Goal: Task Accomplishment & Management: Use online tool/utility

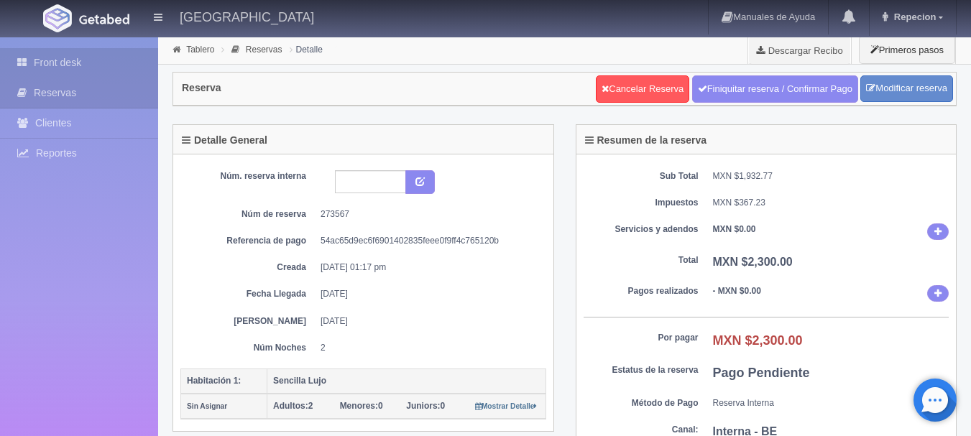
click at [63, 65] on link "Front desk" at bounding box center [79, 62] width 158 height 29
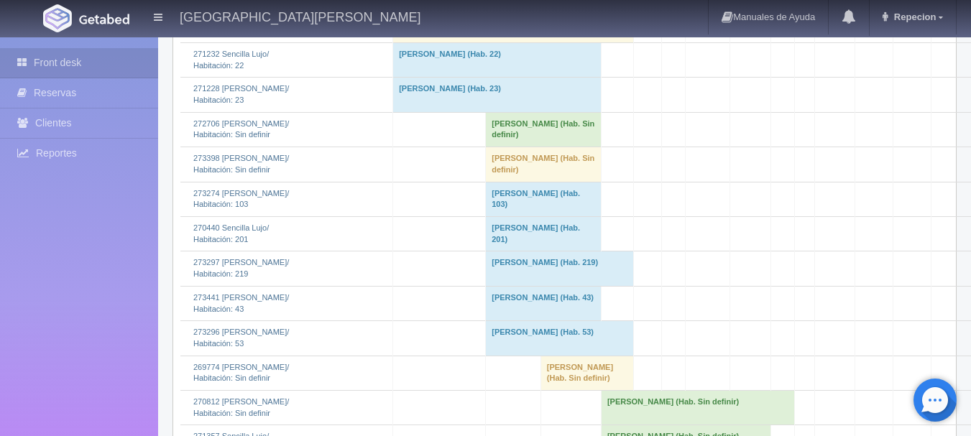
scroll to position [1294, 0]
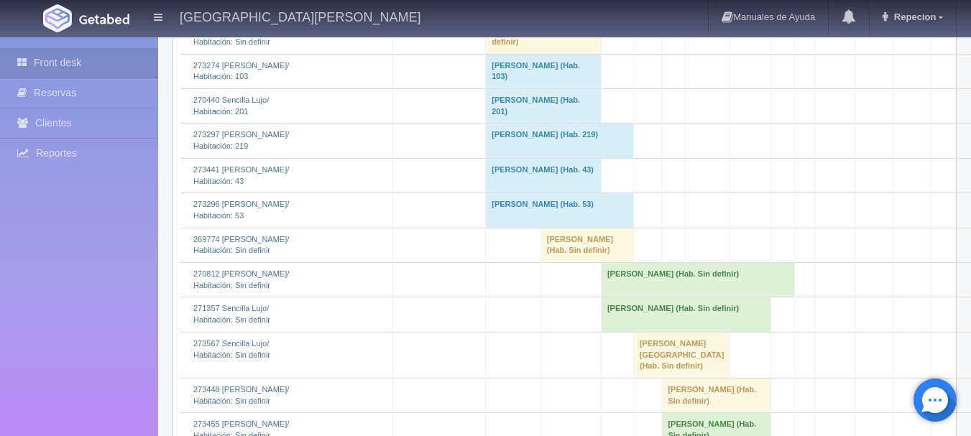
click at [559, 54] on td "Jonathan O Stetson (Hab. Sin definir)" at bounding box center [544, 36] width 116 height 35
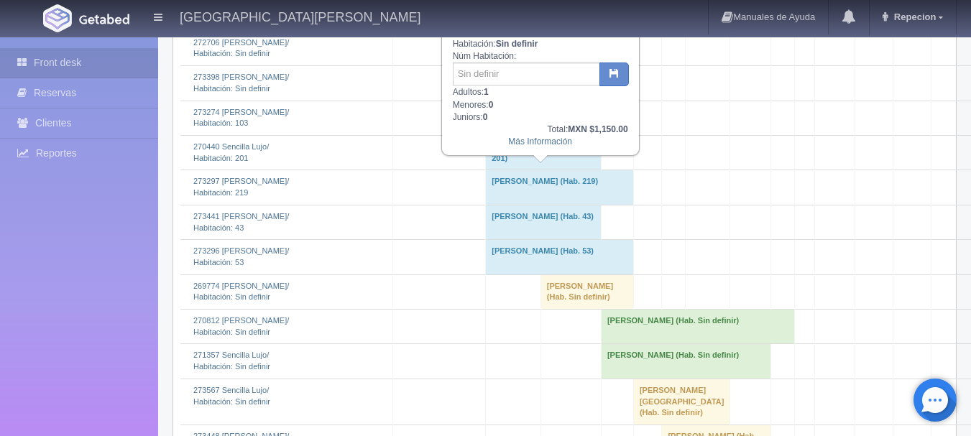
scroll to position [1222, 0]
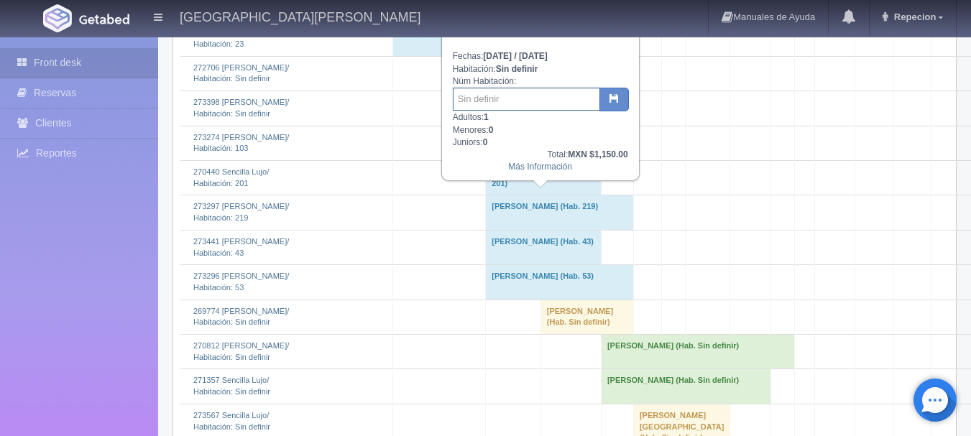
click at [538, 105] on input "text" at bounding box center [526, 99] width 147 height 23
type input "6"
click at [613, 98] on icon "button" at bounding box center [614, 97] width 9 height 9
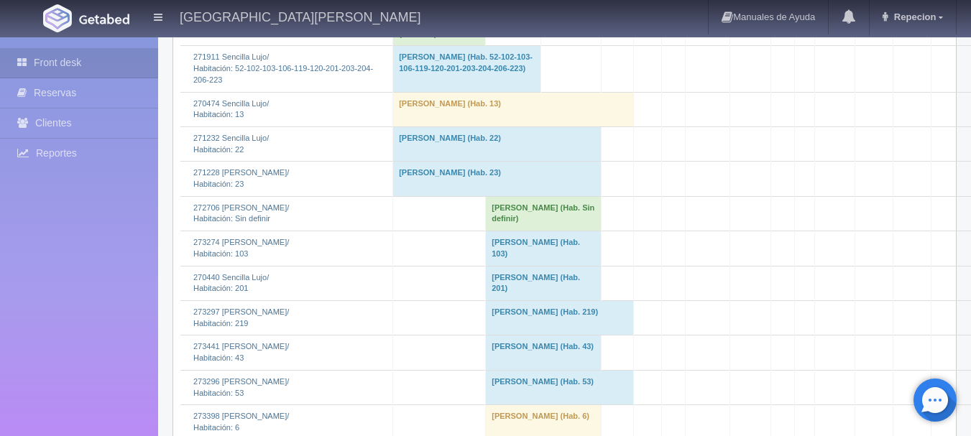
scroll to position [1150, 0]
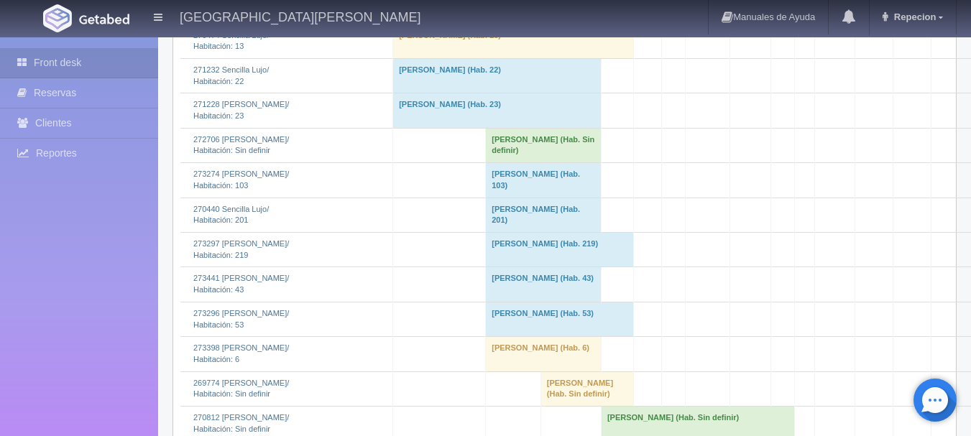
click at [535, 162] on td "[PERSON_NAME] (Hab. Sin definir)" at bounding box center [544, 145] width 116 height 35
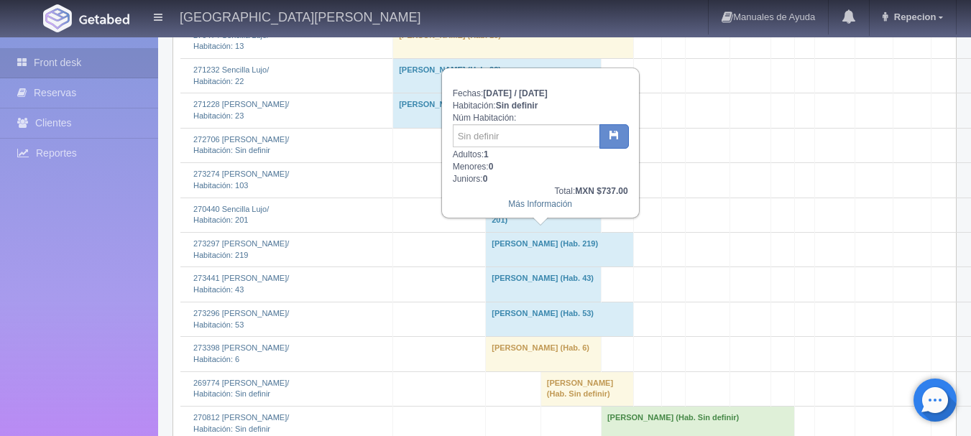
click at [535, 162] on td "[PERSON_NAME] (Hab. Sin definir)" at bounding box center [544, 145] width 116 height 35
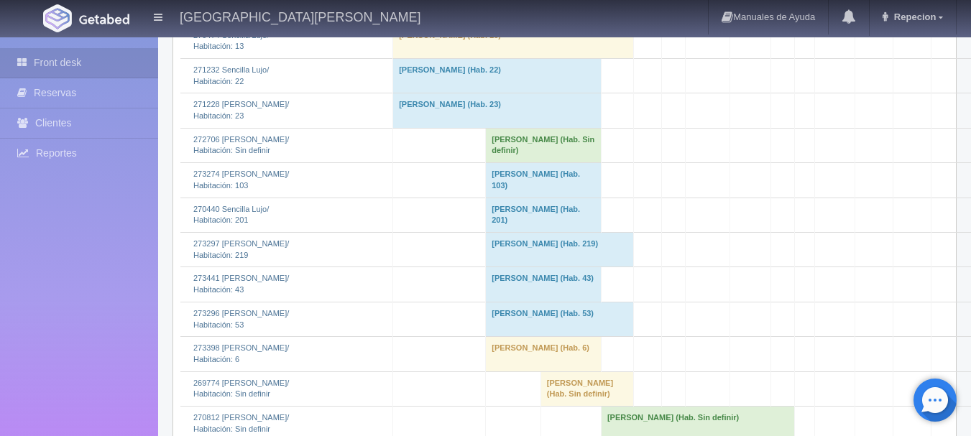
click at [535, 162] on td "[PERSON_NAME] (Hab. Sin definir)" at bounding box center [544, 145] width 116 height 35
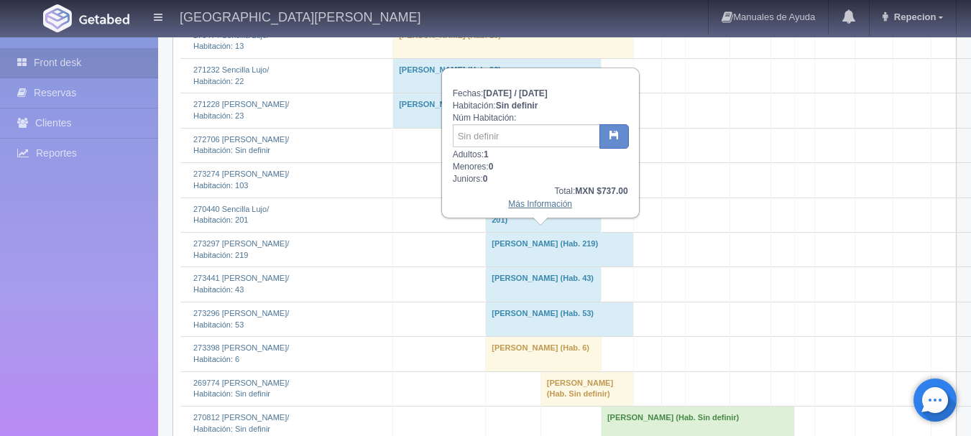
click at [530, 208] on link "Más Información" at bounding box center [540, 204] width 64 height 10
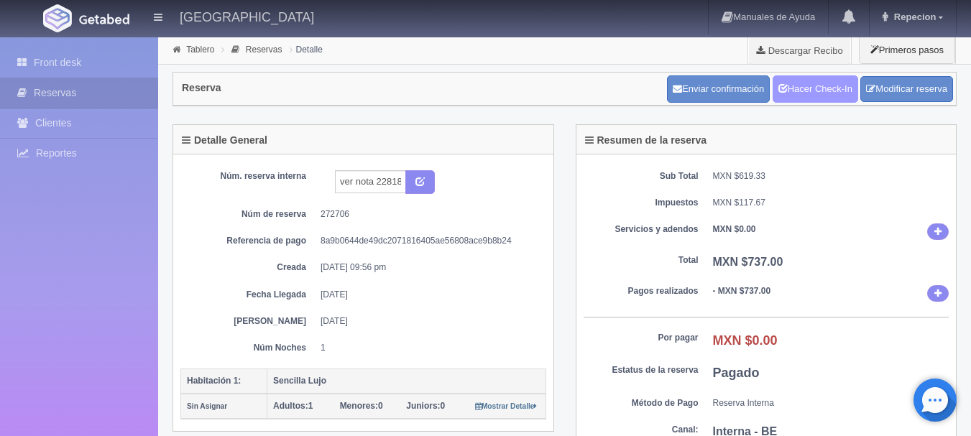
click at [807, 94] on link "Hacer Check-In" at bounding box center [816, 88] width 86 height 27
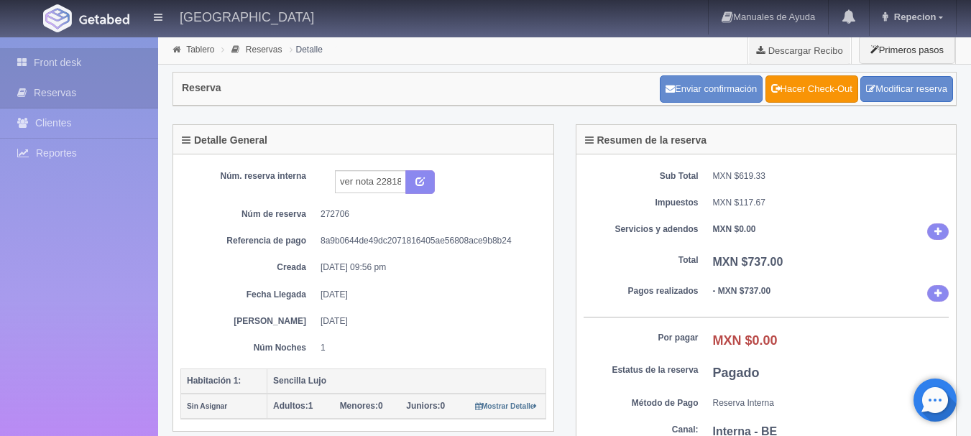
click at [56, 53] on link "Front desk" at bounding box center [79, 62] width 158 height 29
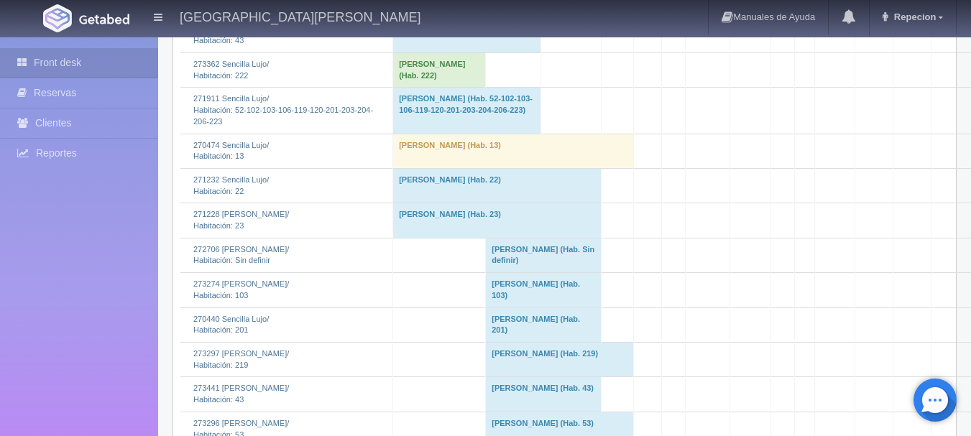
scroll to position [1222, 0]
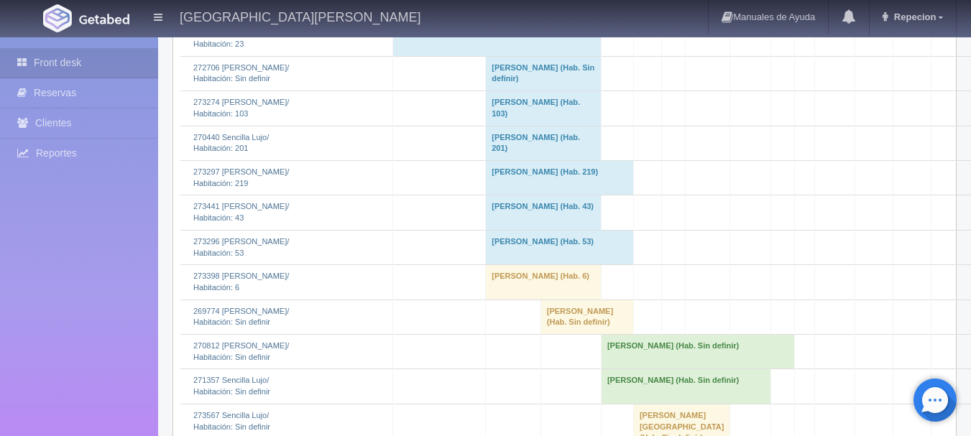
click at [536, 91] on td "Francisco Caro Valle (Hab. Sin definir)" at bounding box center [544, 73] width 116 height 35
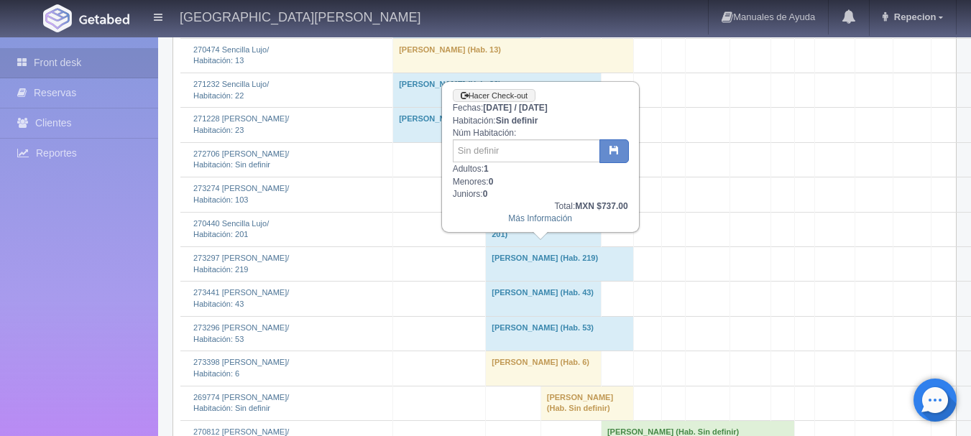
scroll to position [1078, 0]
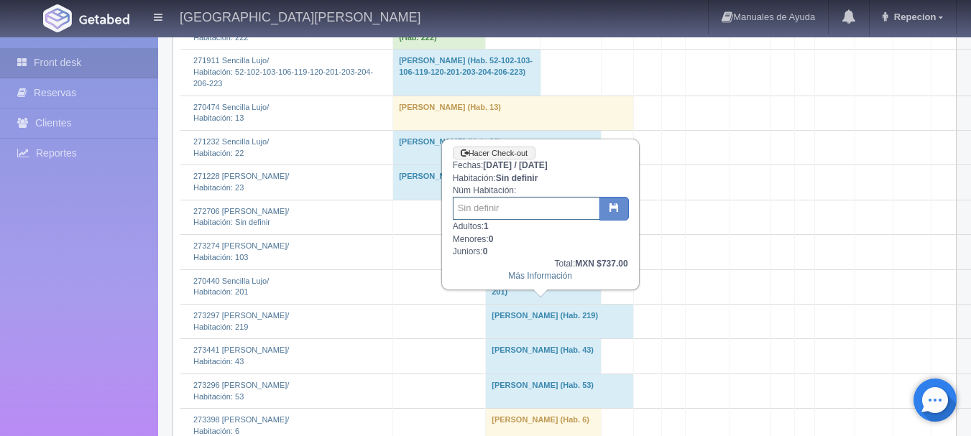
click at [505, 213] on input "text" at bounding box center [526, 208] width 147 height 23
type input "203"
click at [619, 203] on button "button" at bounding box center [614, 209] width 29 height 24
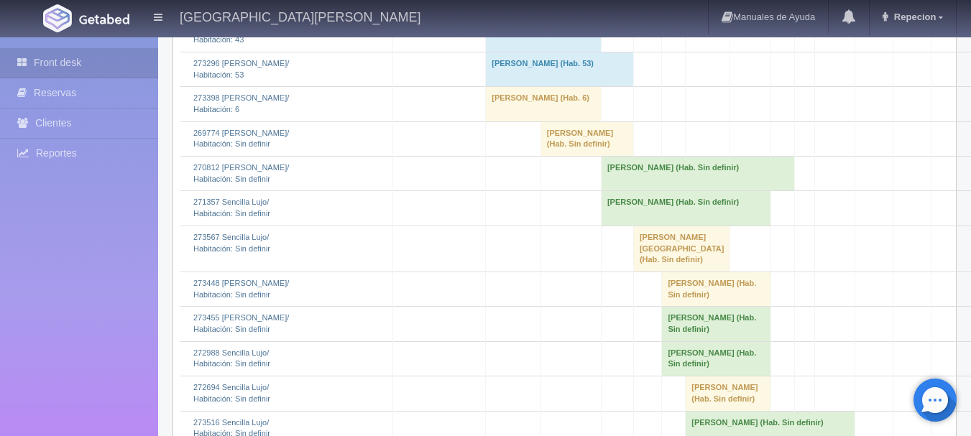
scroll to position [1388, 0]
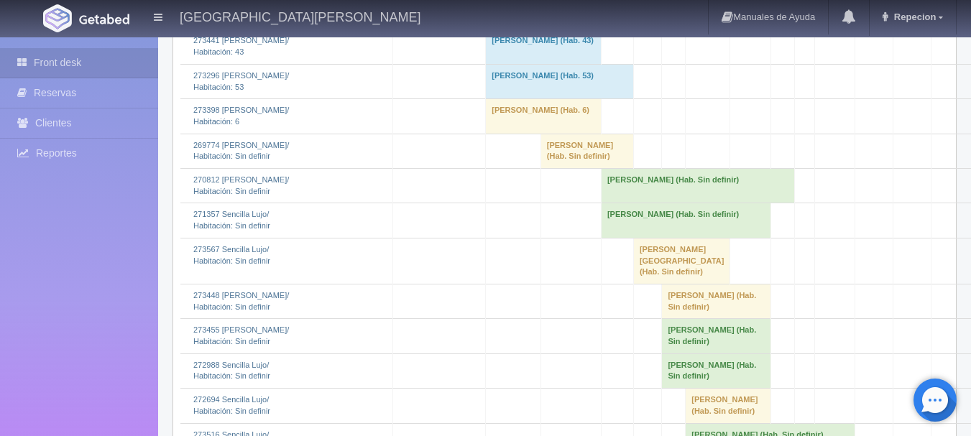
click at [564, 168] on td "Claudia Munive (Hab. Sin definir)" at bounding box center [587, 151] width 93 height 35
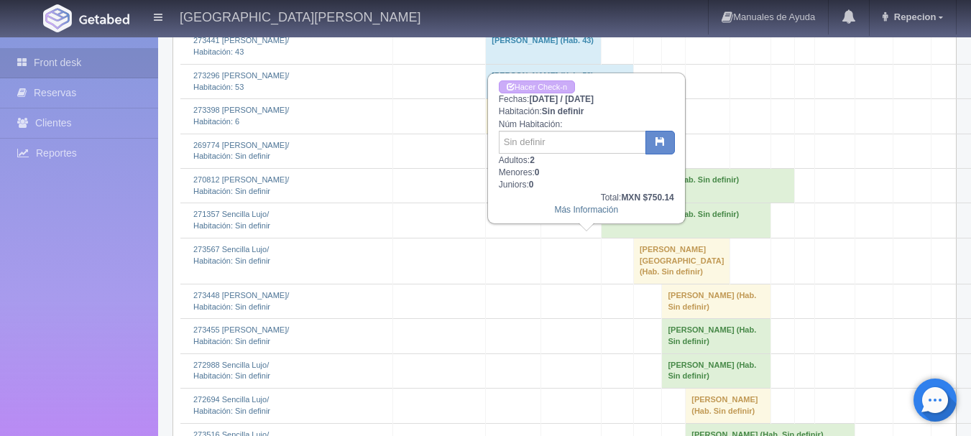
click at [569, 168] on td "Claudia Munive (Hab. Sin definir)" at bounding box center [587, 151] width 93 height 35
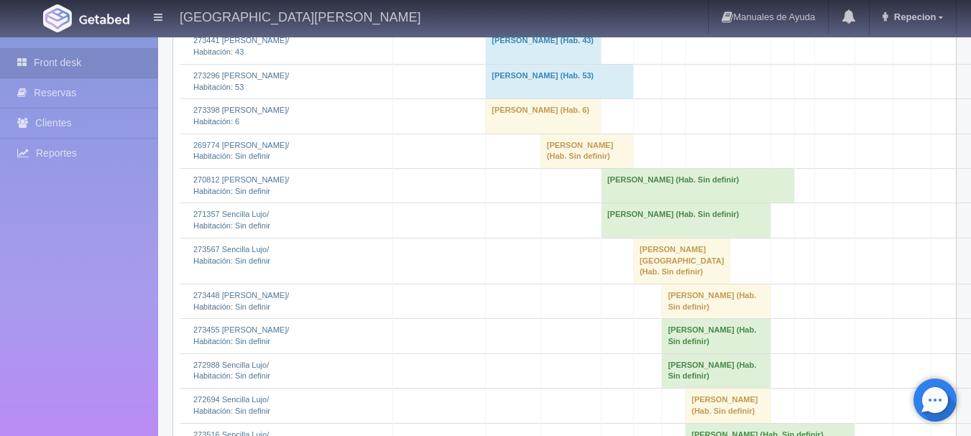
click at [569, 168] on td "Claudia Munive (Hab. Sin definir)" at bounding box center [587, 151] width 93 height 35
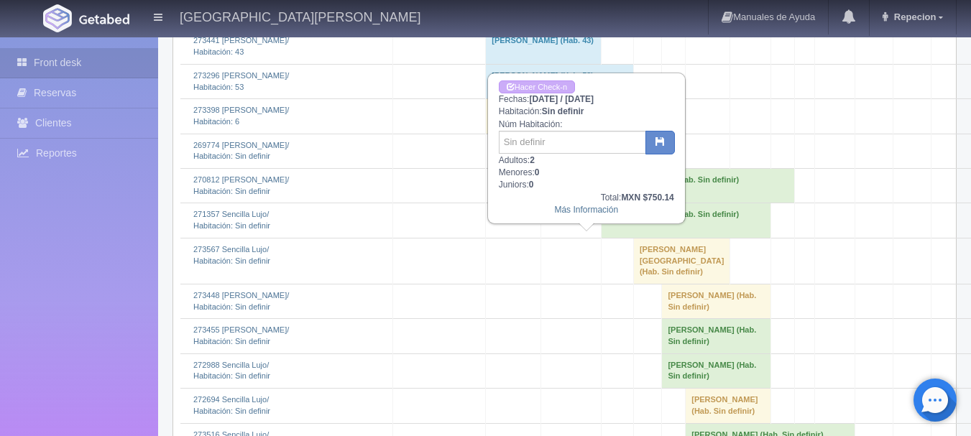
click at [594, 168] on td "Claudia Munive (Hab. Sin definir)" at bounding box center [587, 151] width 93 height 35
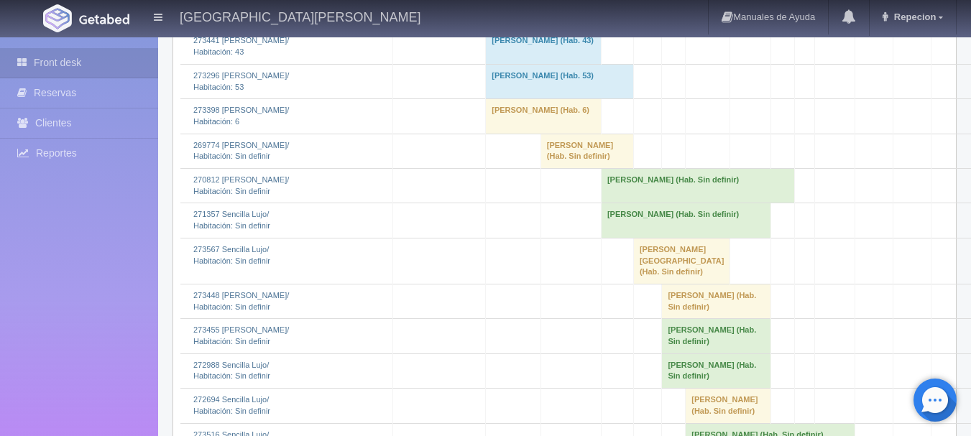
click at [595, 168] on td "Claudia Munive (Hab. Sin definir)" at bounding box center [587, 151] width 93 height 35
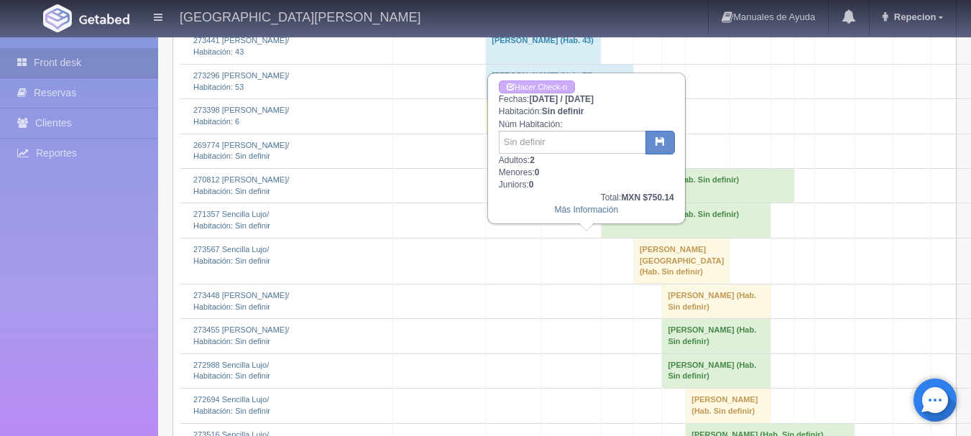
click at [595, 168] on td "Claudia Munive (Hab. Sin definir)" at bounding box center [587, 151] width 93 height 35
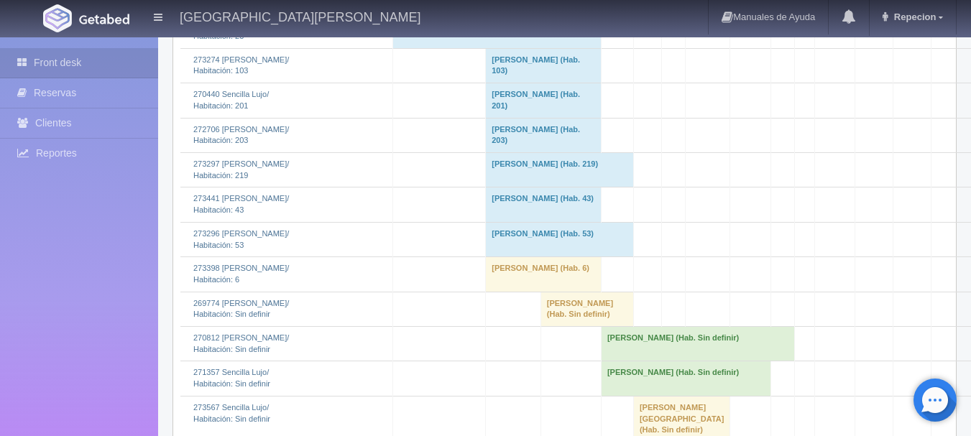
scroll to position [1366, 0]
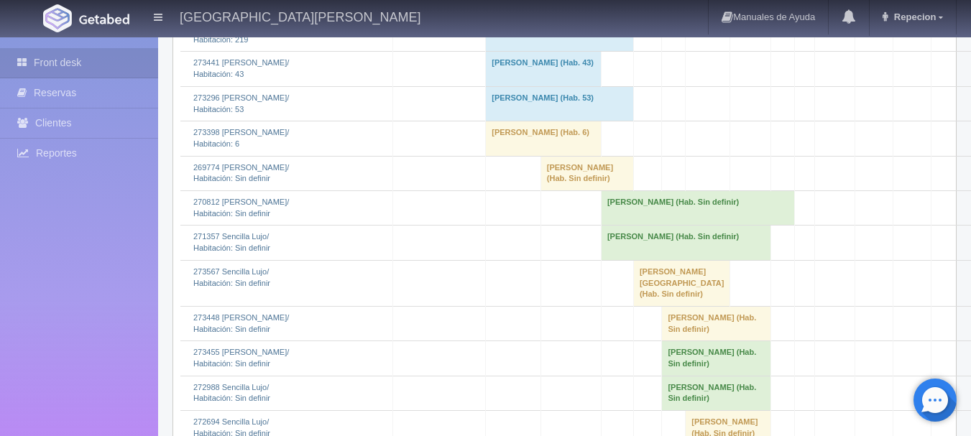
click at [566, 190] on td "Claudia Munive (Hab. Sin definir)" at bounding box center [587, 173] width 93 height 35
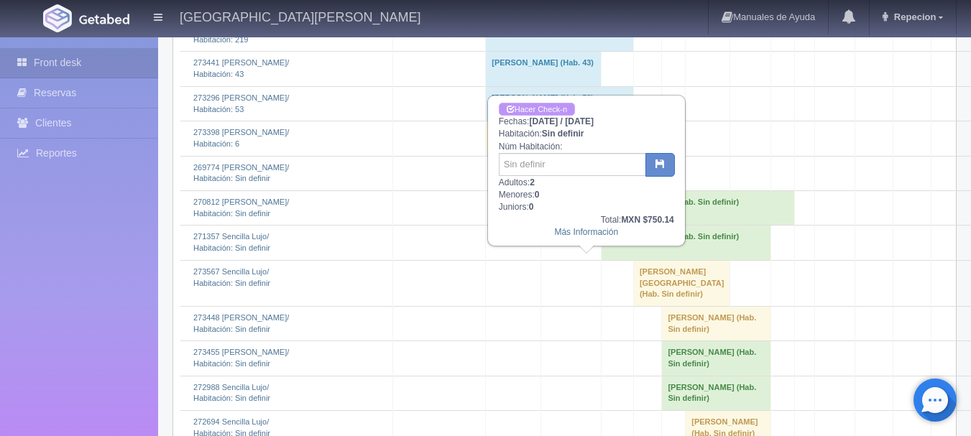
click at [538, 106] on link "Hacer Check-n" at bounding box center [537, 110] width 76 height 14
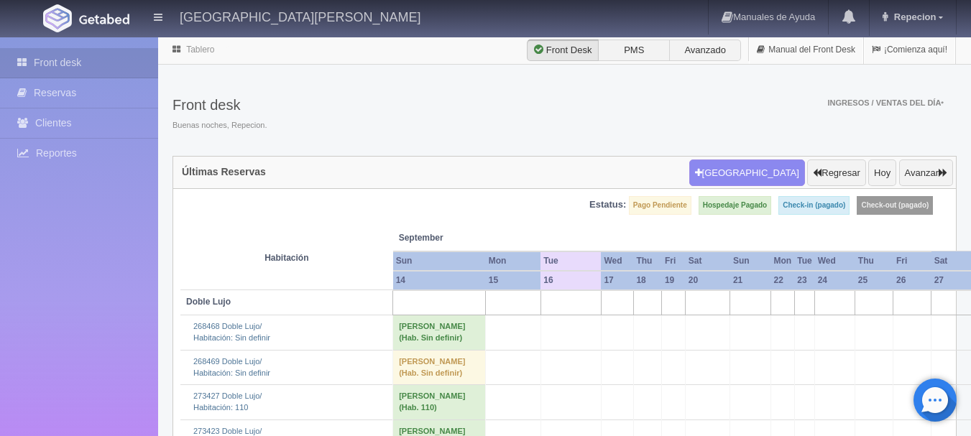
scroll to position [1366, 0]
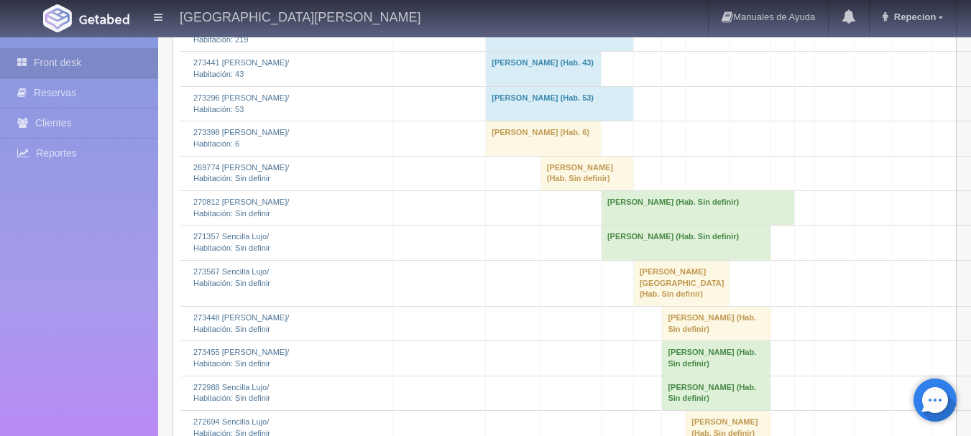
click at [569, 190] on td "[PERSON_NAME] (Hab. Sin definir)" at bounding box center [587, 173] width 93 height 35
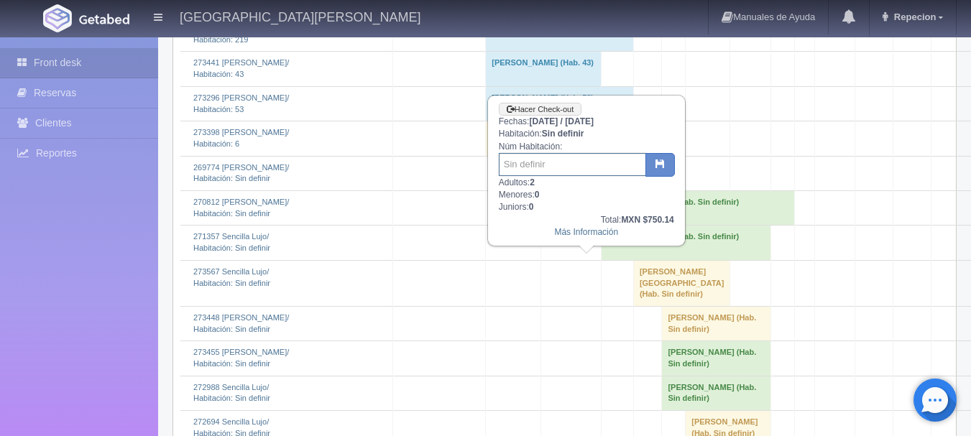
click at [558, 167] on input "text" at bounding box center [572, 164] width 147 height 23
type input "204"
click at [667, 167] on button "button" at bounding box center [660, 165] width 29 height 24
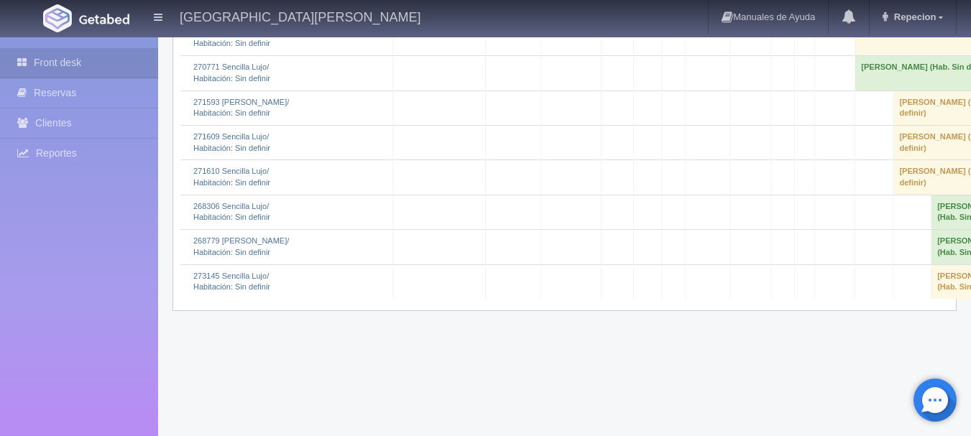
scroll to position [2107, 0]
